Goal: Communication & Community: Connect with others

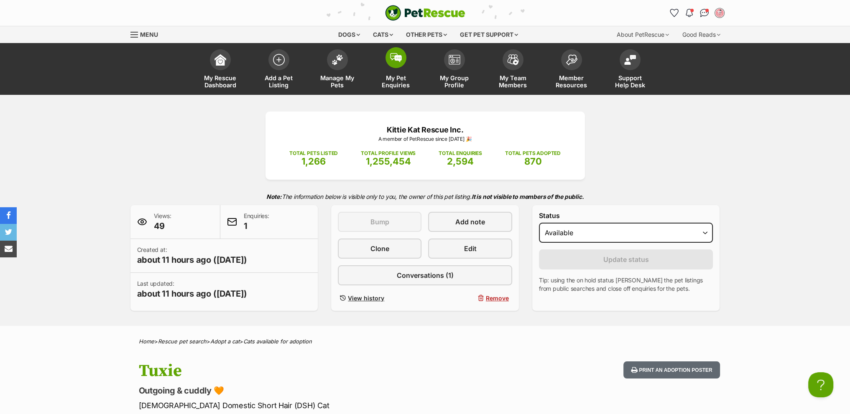
click at [402, 50] on span at bounding box center [396, 57] width 21 height 21
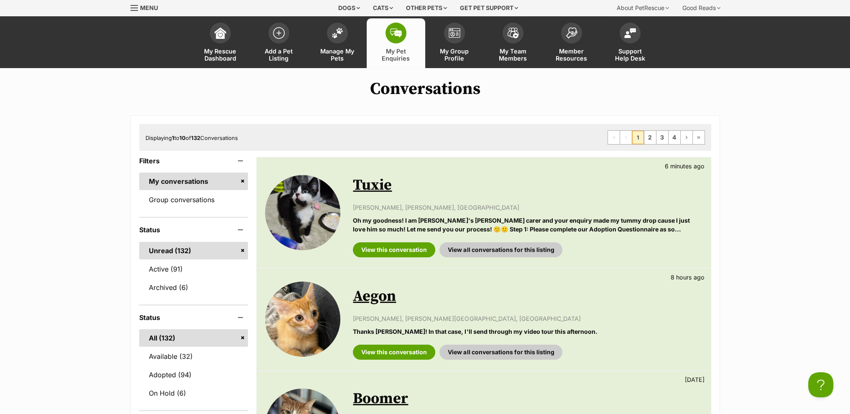
scroll to position [42, 0]
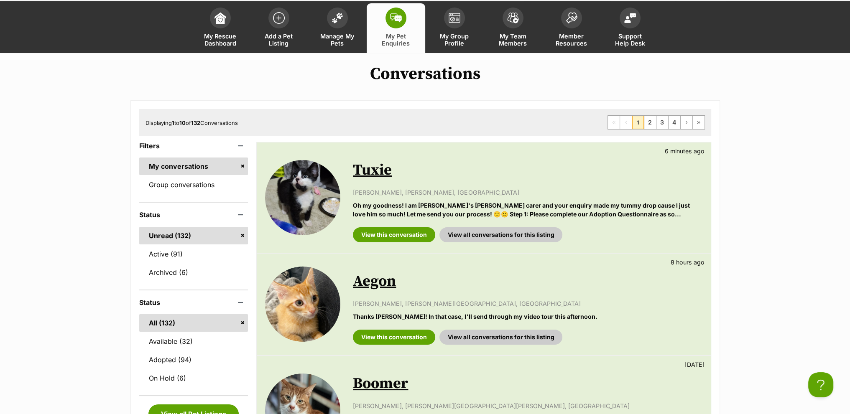
click at [379, 169] on link "Tuxie" at bounding box center [372, 170] width 39 height 19
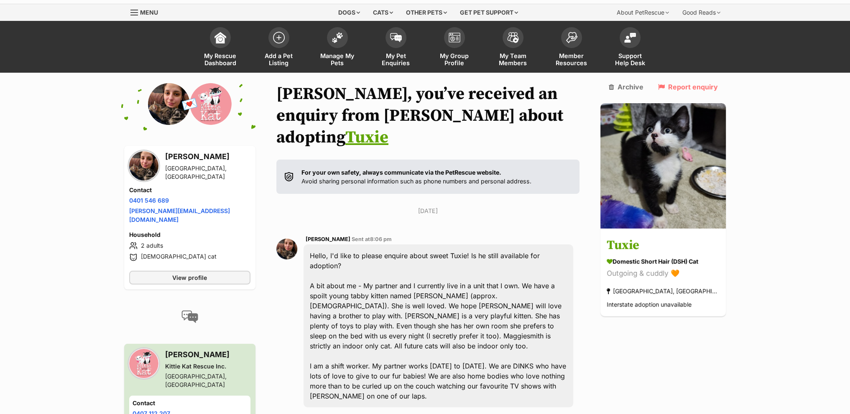
scroll to position [42, 0]
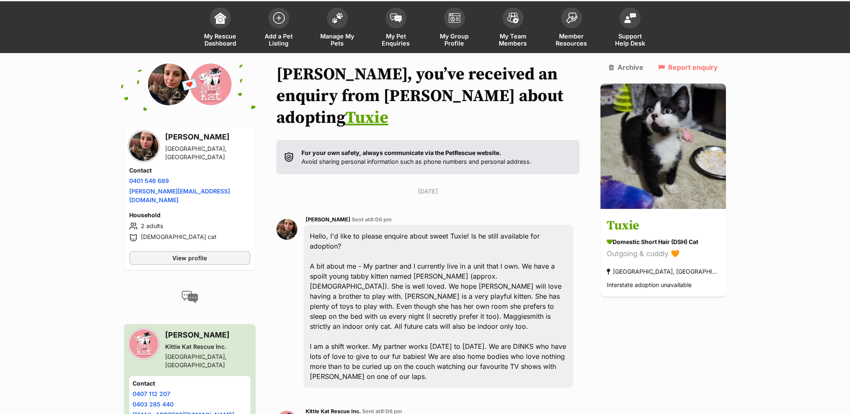
click at [148, 145] on img at bounding box center [143, 146] width 29 height 29
click at [187, 254] on span "View profile" at bounding box center [189, 258] width 35 height 9
